Goal: Navigation & Orientation: Understand site structure

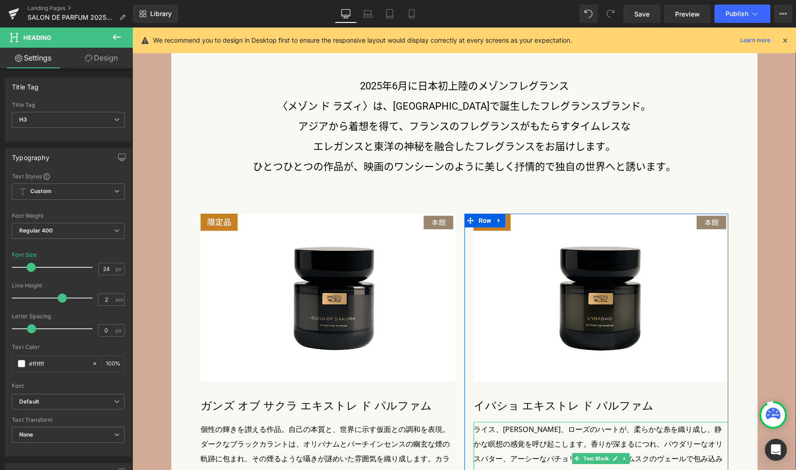
scroll to position [2056, 0]
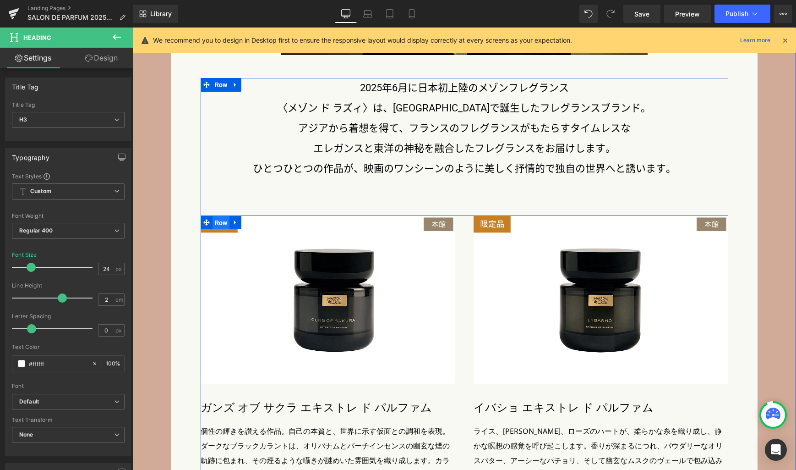
click at [218, 224] on span "Row" at bounding box center [221, 223] width 17 height 14
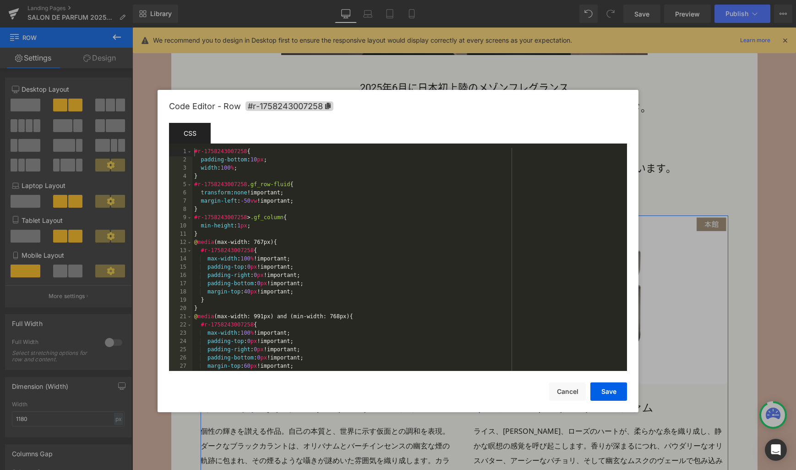
click at [209, 0] on div "Row You are previewing how the will restyle your page. You can not edit Element…" at bounding box center [398, 0] width 796 height 0
click at [300, 106] on span "#r-1758243007258" at bounding box center [290, 106] width 88 height 10
click at [562, 390] on button "Cancel" at bounding box center [567, 391] width 37 height 18
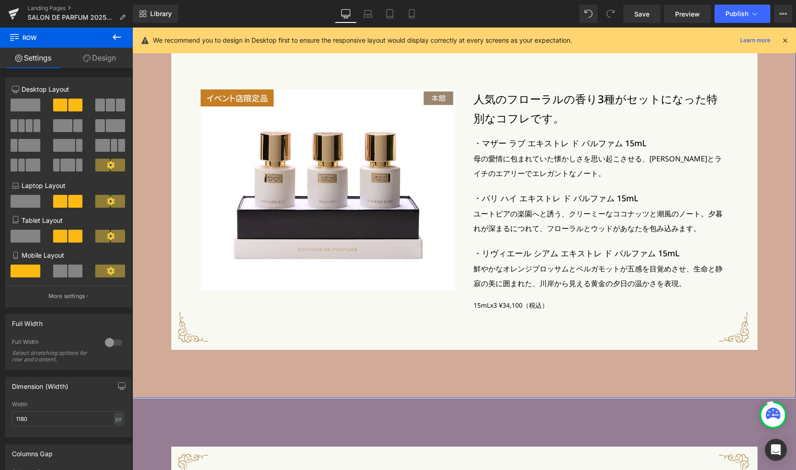
scroll to position [2528, 0]
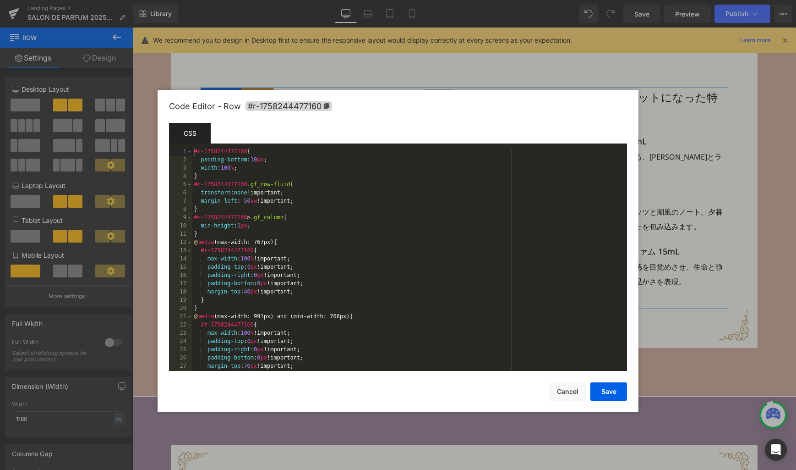
click at [206, 0] on div "Row You are previewing how the will restyle your page. You can not edit Element…" at bounding box center [398, 0] width 796 height 0
click at [294, 108] on span "#r-1758244477160" at bounding box center [289, 106] width 87 height 10
click at [681, 219] on div at bounding box center [398, 235] width 796 height 470
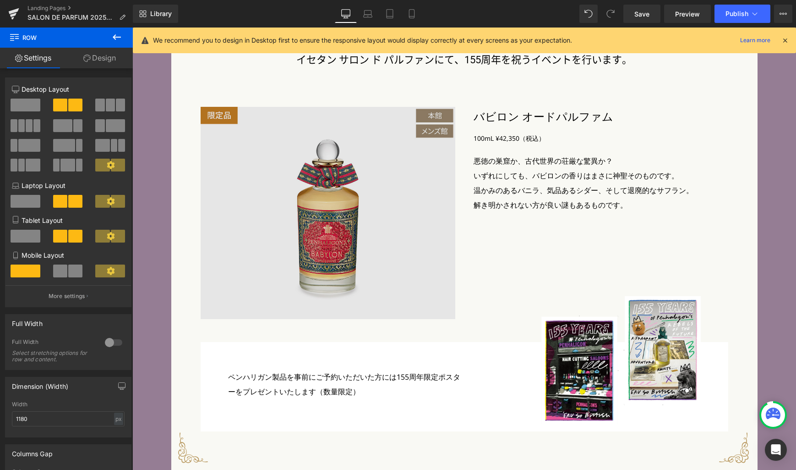
scroll to position [3275, 0]
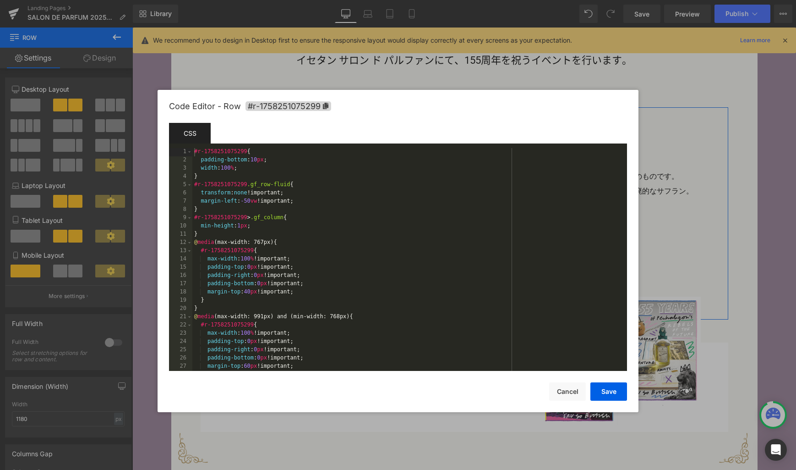
click at [205, 0] on div "Row You are previewing how the will restyle your page. You can not edit Element…" at bounding box center [398, 0] width 796 height 0
click at [279, 107] on span "#r-1758251075299" at bounding box center [289, 106] width 86 height 10
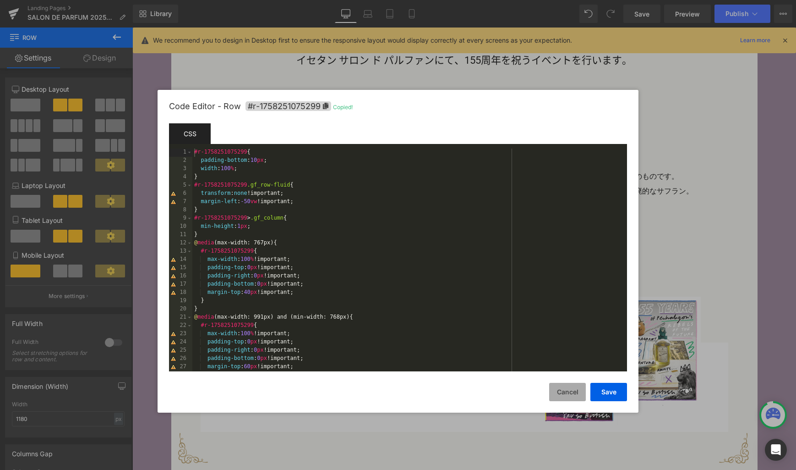
click at [561, 389] on button "Cancel" at bounding box center [567, 392] width 37 height 18
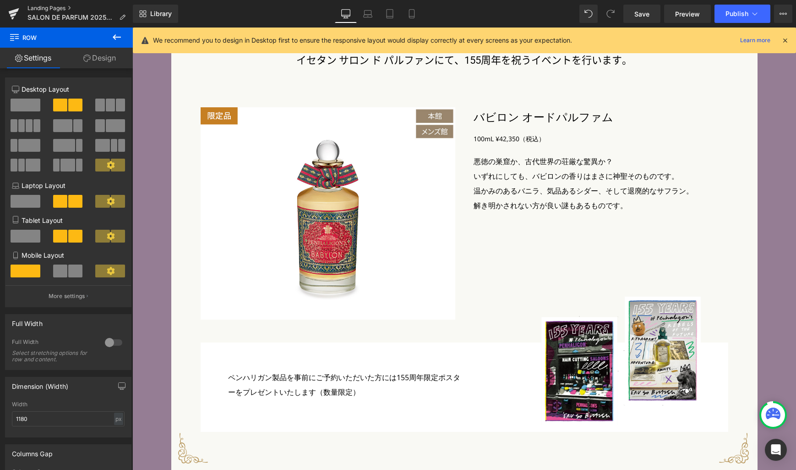
click at [56, 10] on link "Landing Pages" at bounding box center [79, 8] width 105 height 7
